Goal: Information Seeking & Learning: Learn about a topic

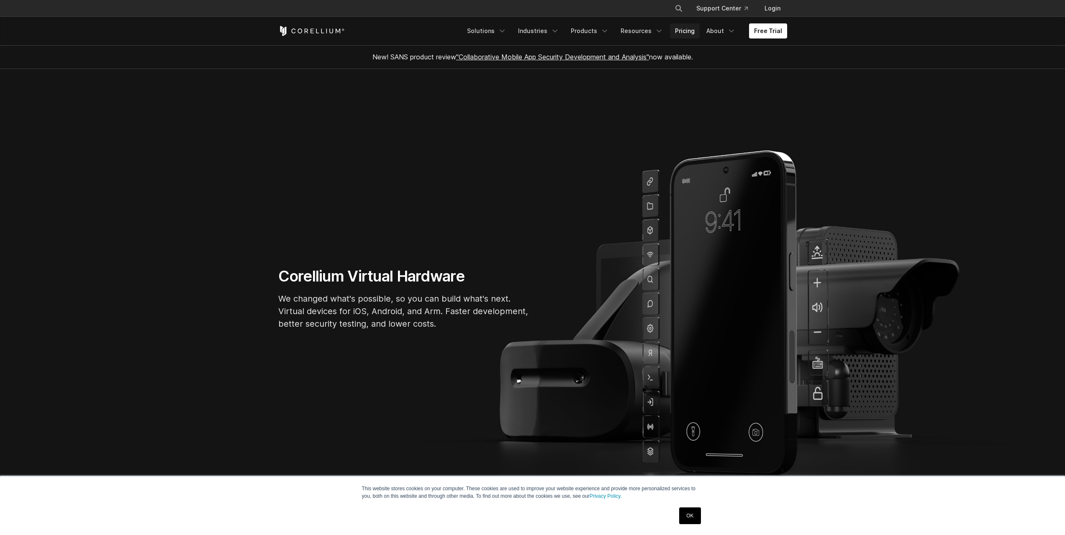
click at [692, 29] on link "Pricing" at bounding box center [685, 30] width 30 height 15
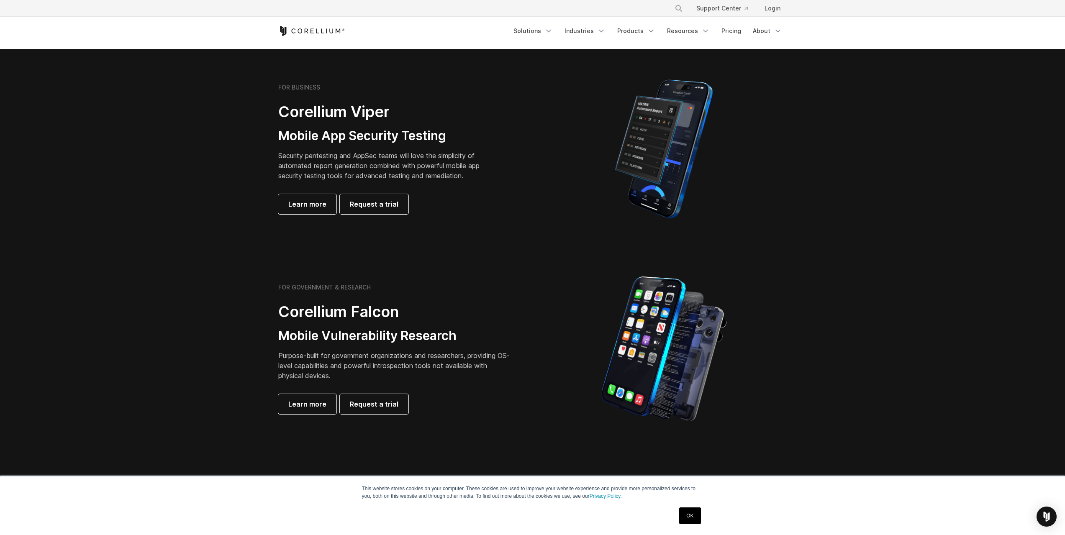
scroll to position [167, 0]
click at [697, 514] on link "OK" at bounding box center [689, 516] width 21 height 17
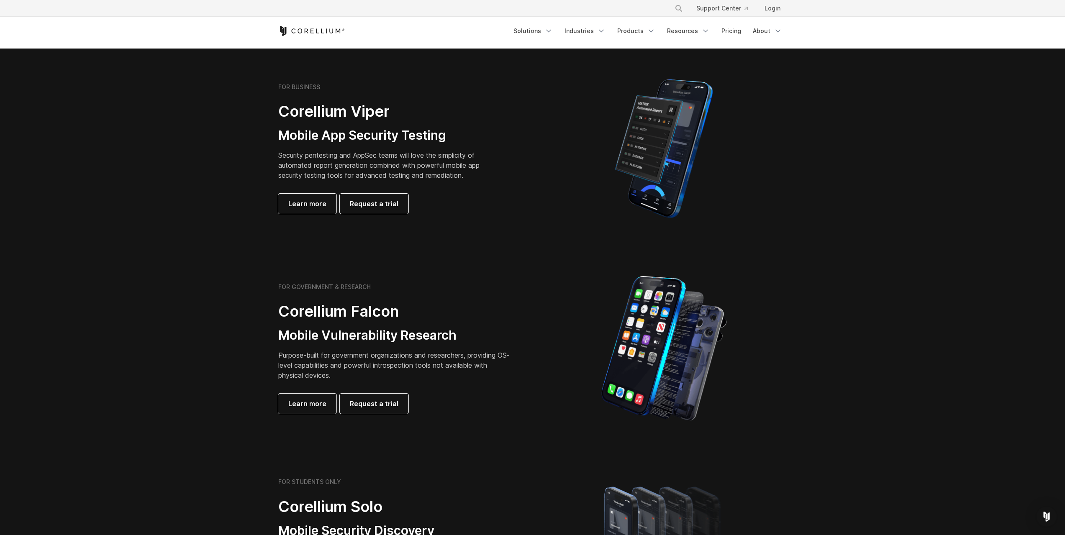
click at [224, 292] on section "FOR GOVERNMENT & RESEARCH Corellium Falcon Mobile Vulnerability Research Purpos…" at bounding box center [532, 349] width 1065 height 200
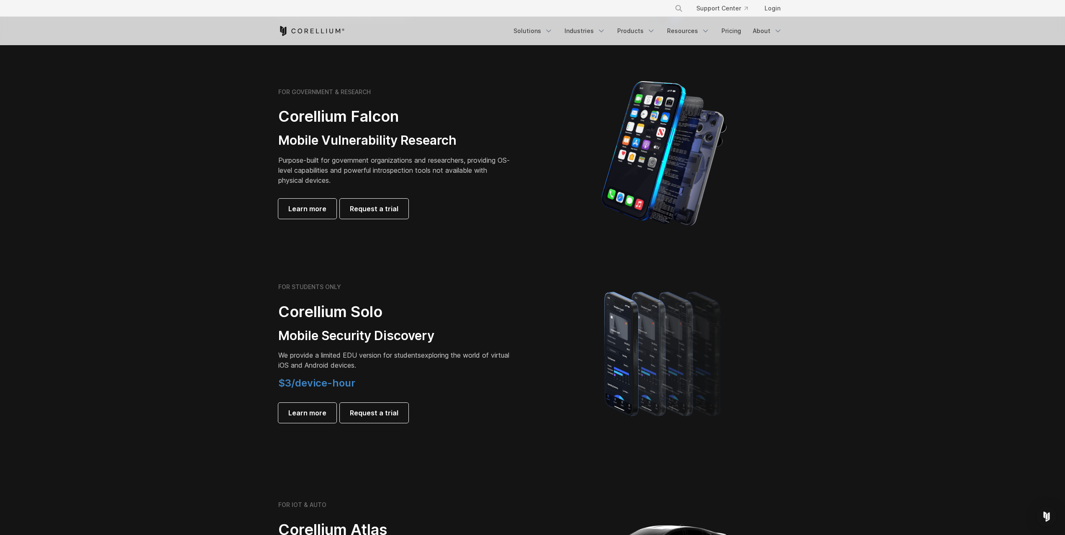
scroll to position [0, 0]
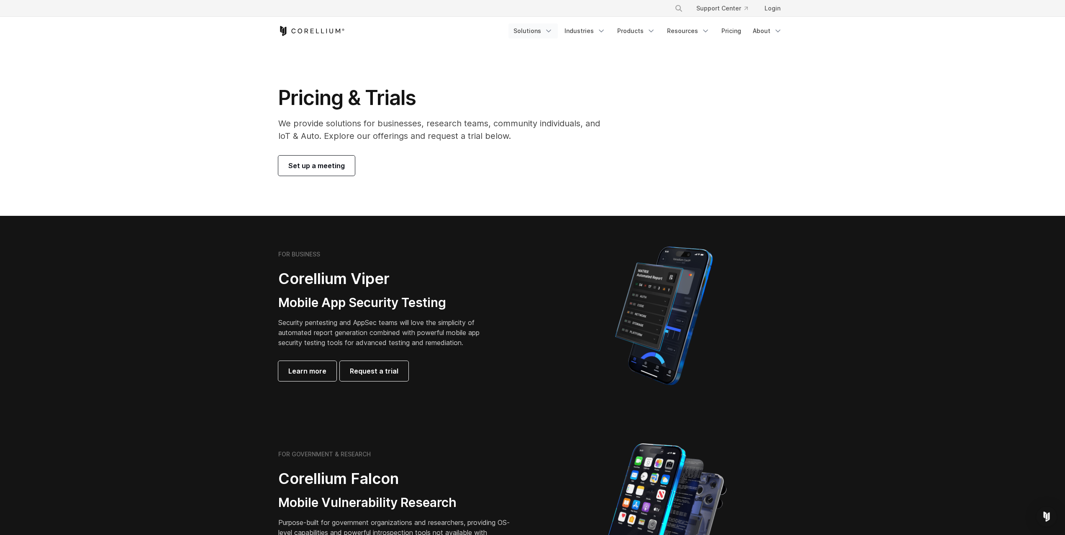
click at [538, 29] on link "Solutions" at bounding box center [533, 30] width 49 height 15
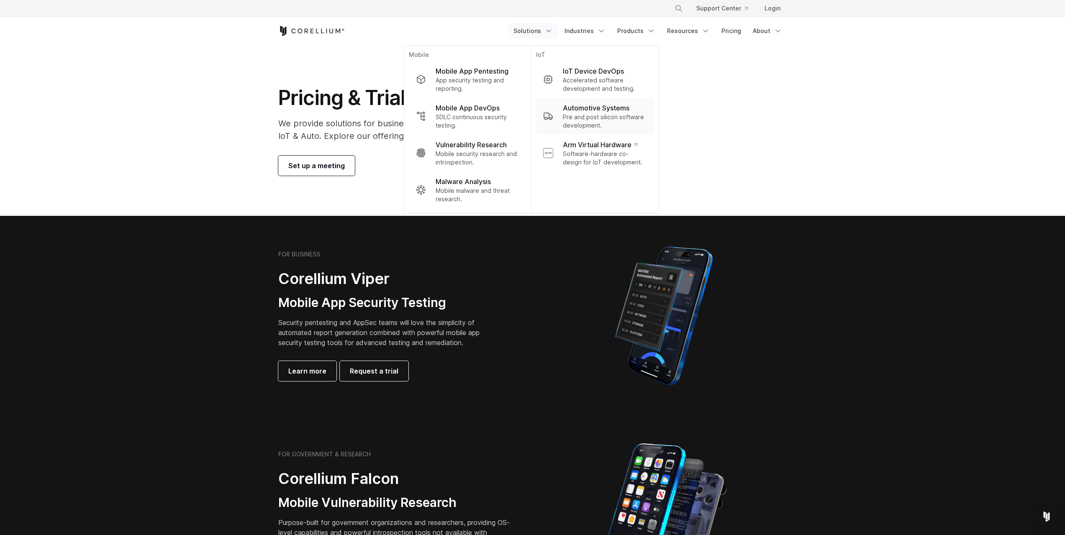
click at [600, 115] on p "Pre and post silicon software development." at bounding box center [605, 121] width 84 height 17
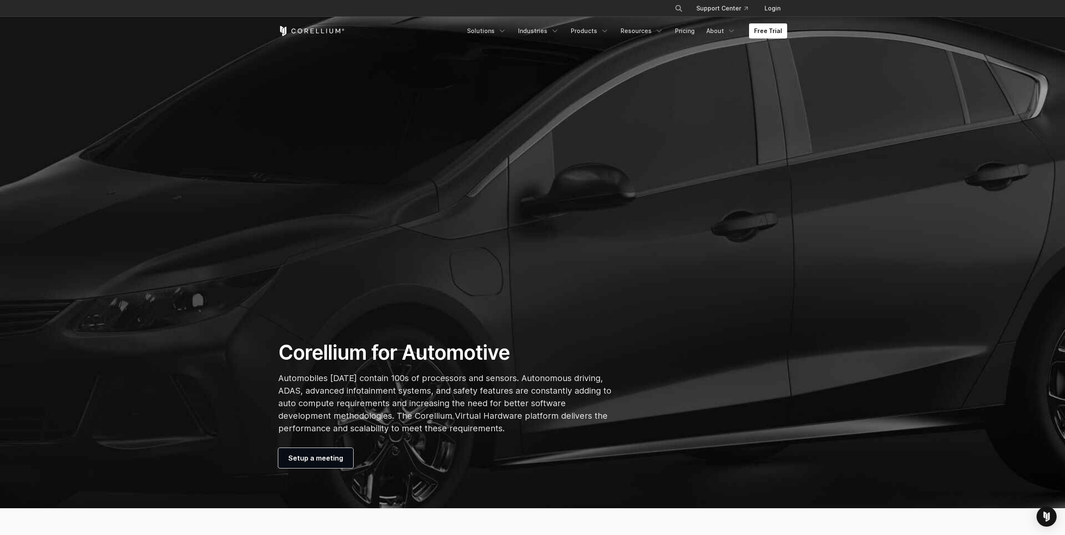
click at [278, 383] on div "Corellium for Automotive Automobiles [DATE] contain 100s of processors and sens…" at bounding box center [445, 404] width 350 height 128
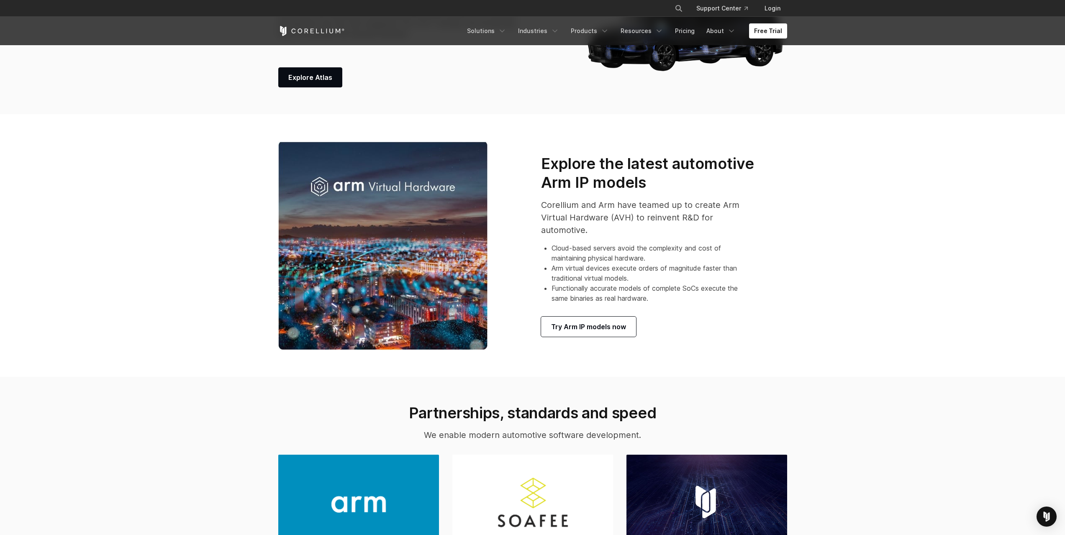
scroll to position [628, 0]
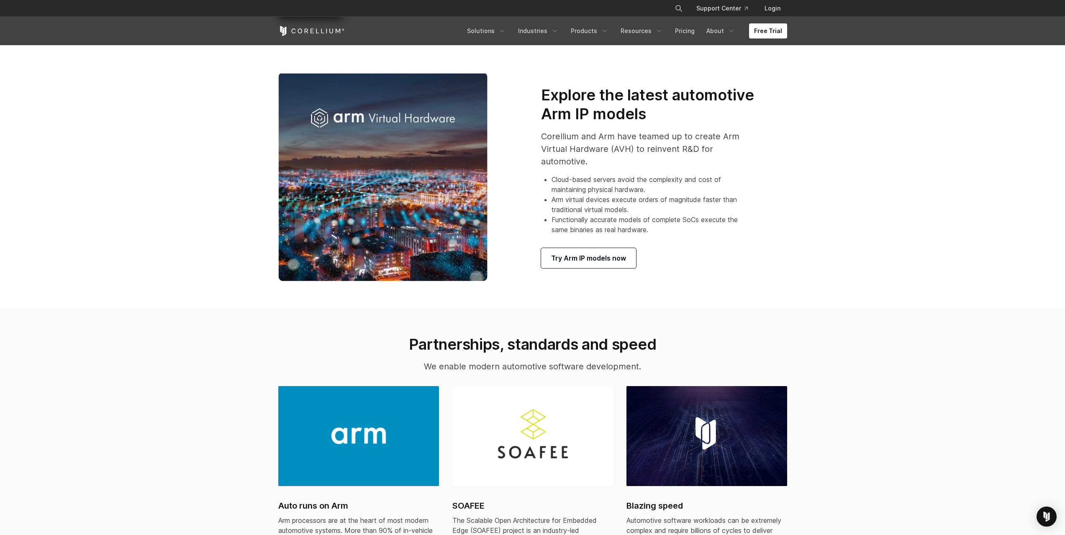
click at [235, 297] on section "Explore the latest automotive Arm IP models Corellium and Arm have teamed up to…" at bounding box center [532, 177] width 1065 height 263
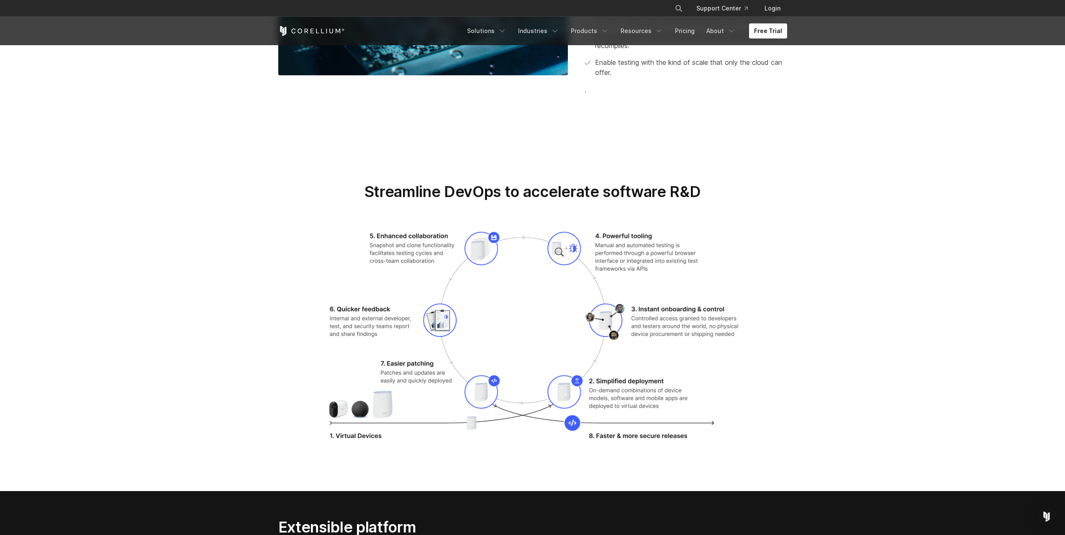
scroll to position [1507, 0]
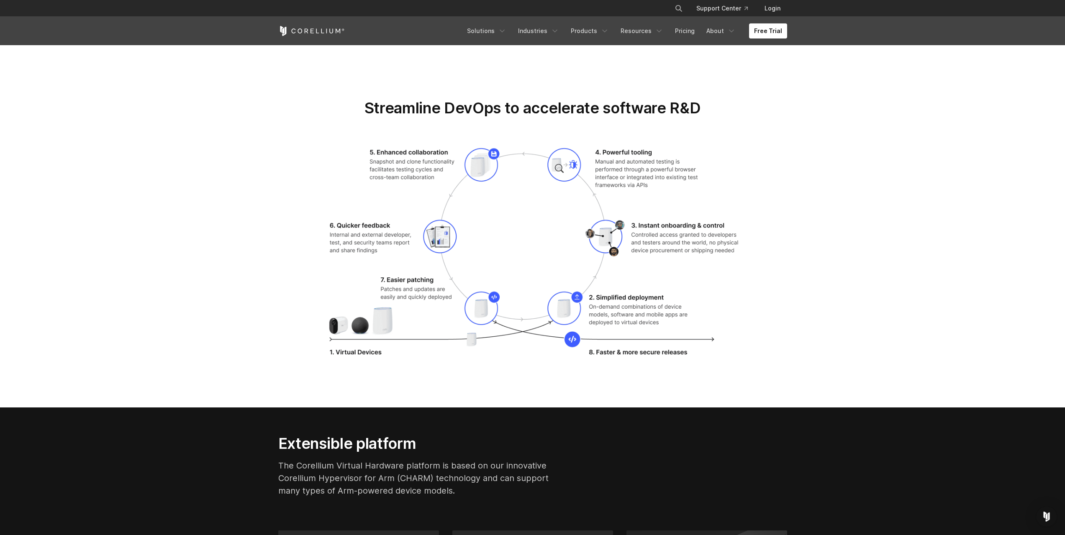
click at [215, 151] on section "Streamline DevOps to accelerate software R&D" at bounding box center [532, 233] width 1065 height 349
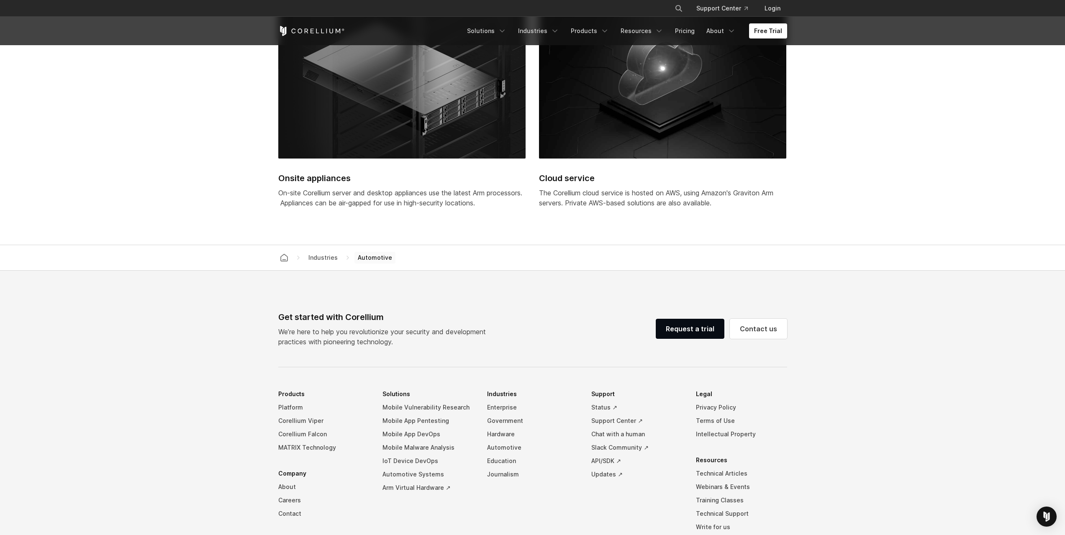
scroll to position [2303, 0]
